Goal: Find specific page/section: Find specific page/section

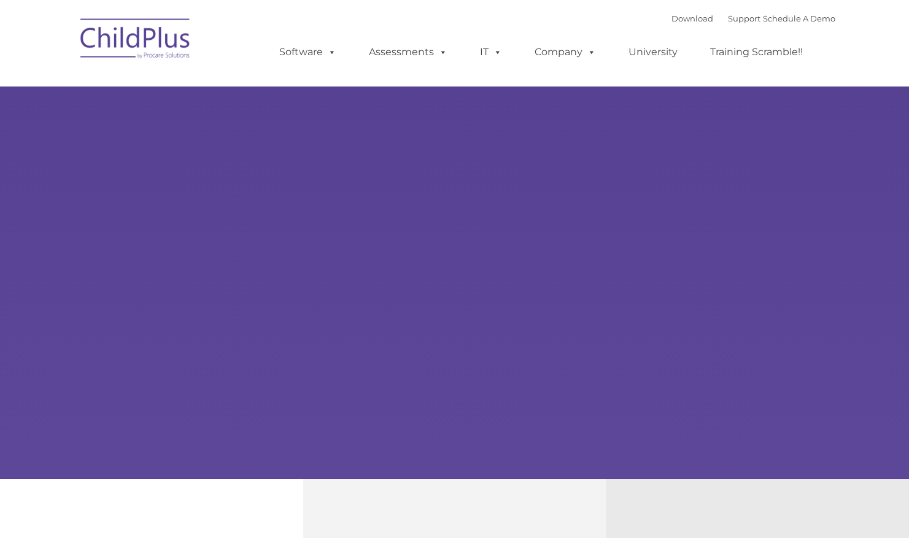
select select "MEDIUM"
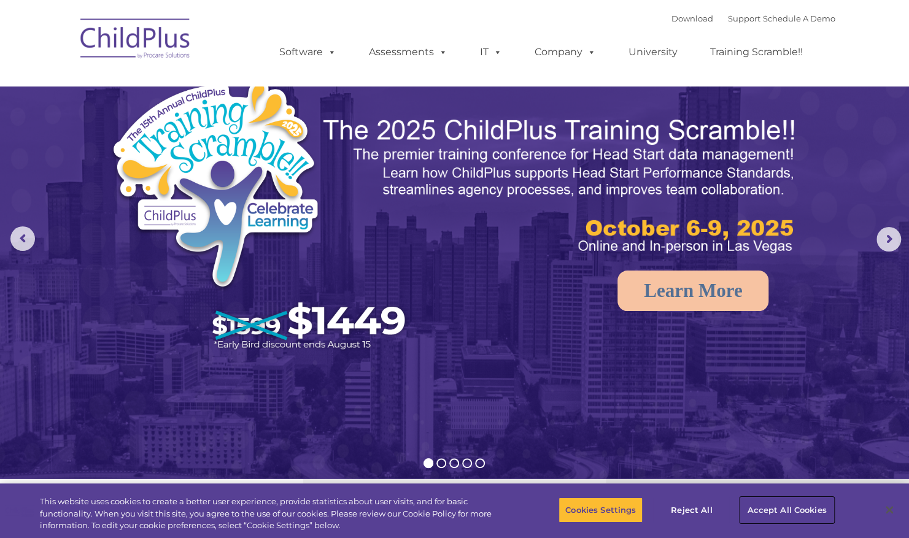
click at [789, 508] on button "Accept All Cookies" at bounding box center [786, 510] width 93 height 26
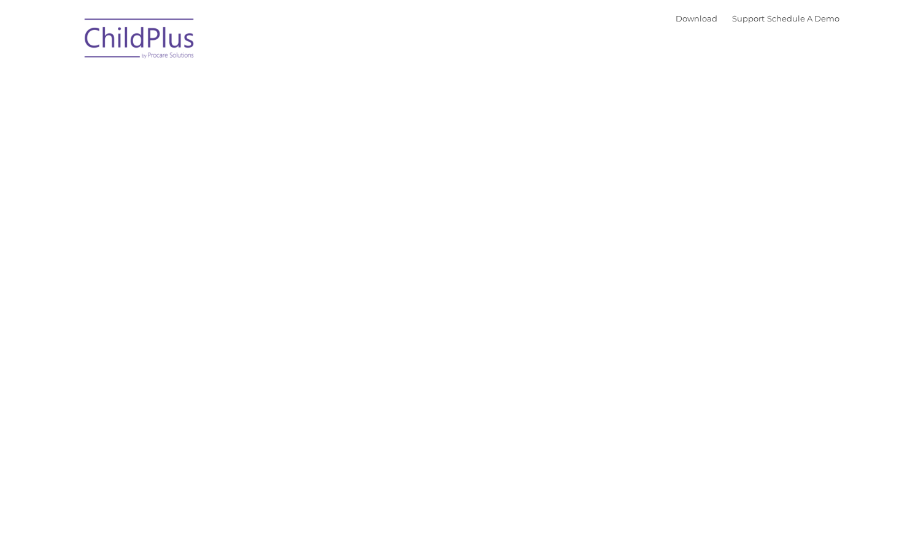
click at [381, 18] on html "Download Support | Schedule A Demo Search for: Search" at bounding box center [459, 9] width 918 height 18
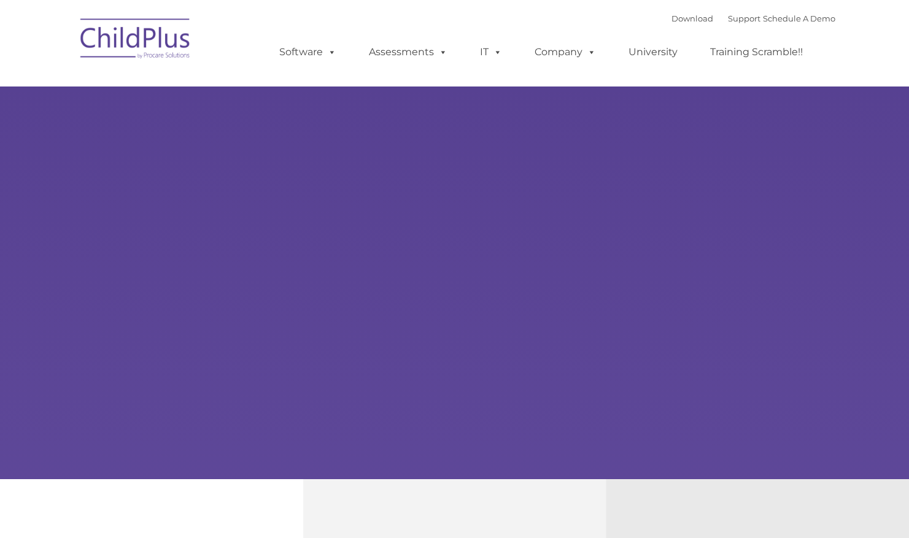
type input ""
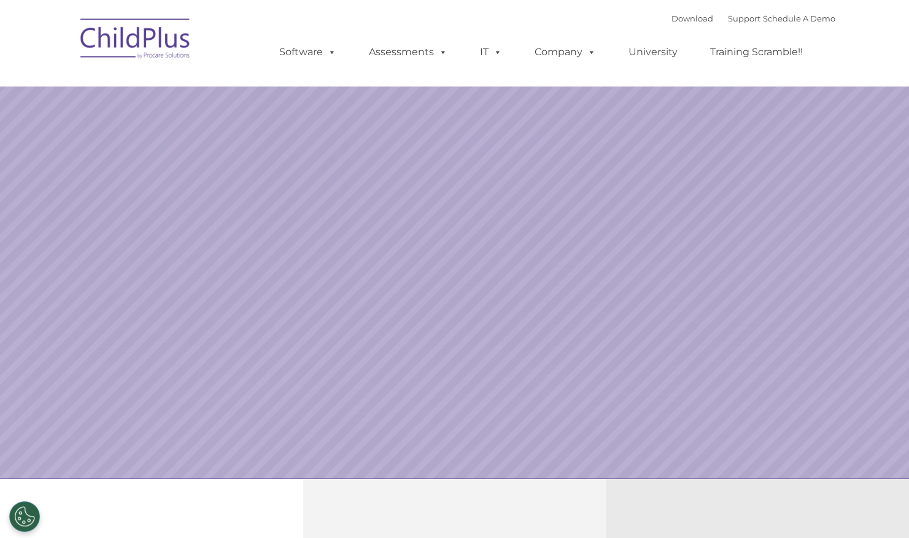
select select "MEDIUM"
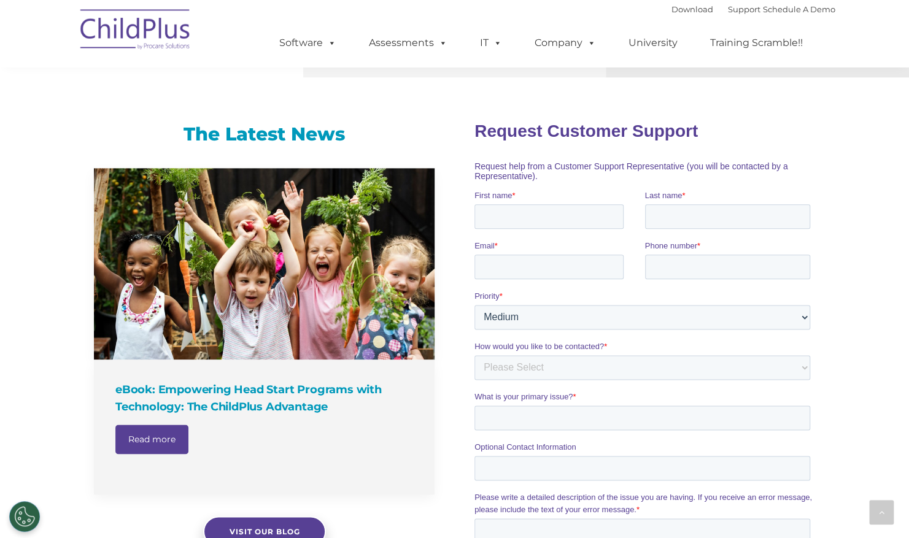
scroll to position [730, 0]
